Goal: Task Accomplishment & Management: Use online tool/utility

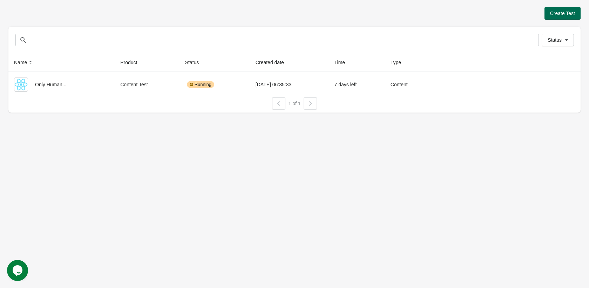
click at [544, 15] on button "Create Test" at bounding box center [562, 13] width 36 height 13
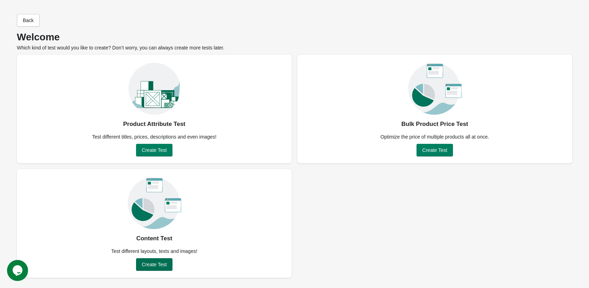
click at [165, 263] on span "Create Test" at bounding box center [154, 264] width 25 height 6
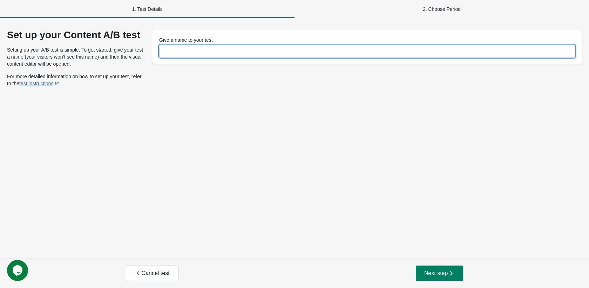
click at [186, 53] on input "Give a name to your test" at bounding box center [367, 51] width 416 height 13
type input "**********"
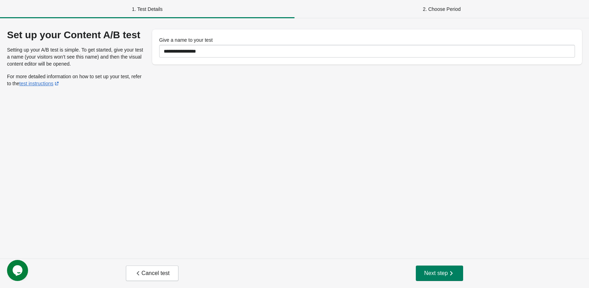
click at [442, 281] on div "Cancel test Next step" at bounding box center [294, 272] width 589 height 29
click at [433, 274] on span "Next step" at bounding box center [439, 272] width 31 height 7
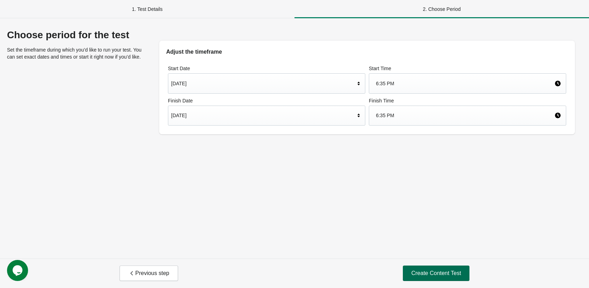
click at [416, 269] on span "Create Content Test" at bounding box center [436, 272] width 50 height 7
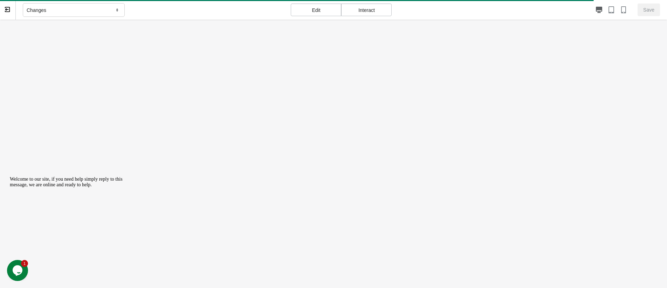
click at [116, 7] on icon at bounding box center [117, 10] width 7 height 6
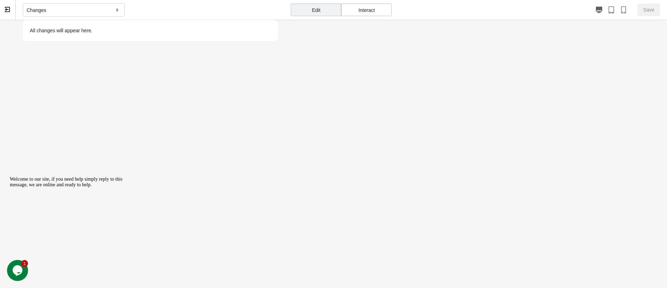
click at [102, 10] on div "Changes" at bounding box center [74, 10] width 102 height 14
click at [6, 9] on icon at bounding box center [7, 9] width 4 height 2
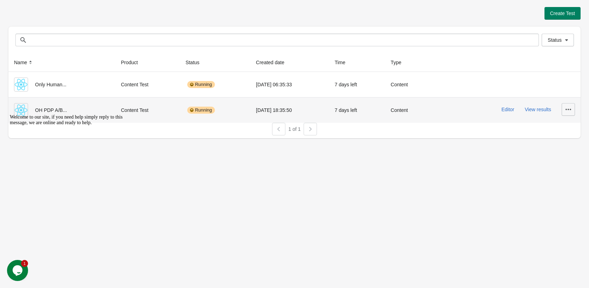
click at [563, 108] on button "button" at bounding box center [567, 109] width 13 height 13
click at [504, 109] on button "Editor" at bounding box center [507, 110] width 13 height 6
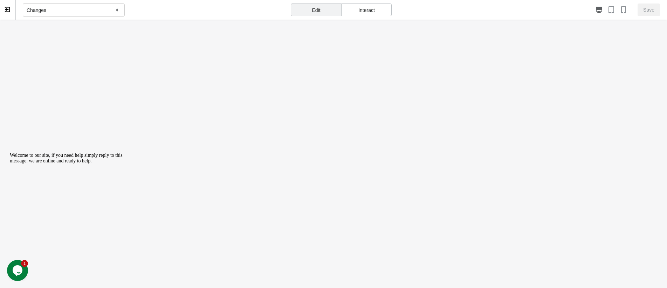
click at [113, 8] on div "Changes" at bounding box center [74, 10] width 102 height 14
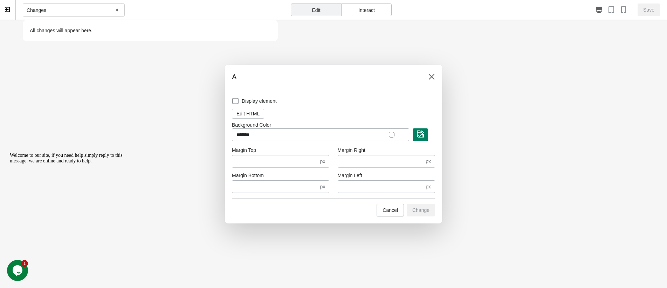
click at [199, 169] on div at bounding box center [333, 144] width 667 height 288
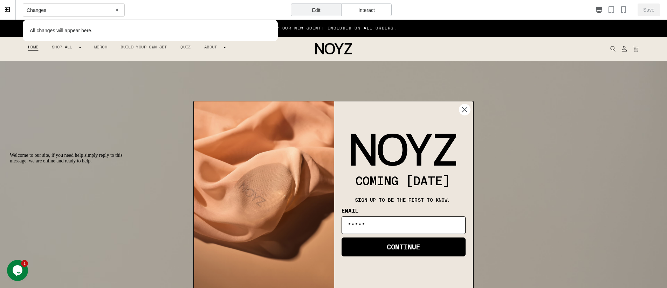
scroll to position [935, 0]
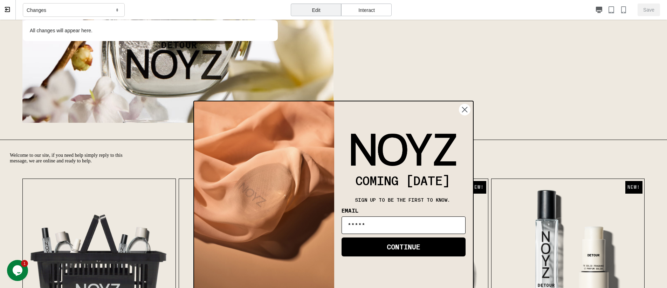
click at [471, 107] on icon "Close dialog" at bounding box center [465, 109] width 12 height 12
